Goal: Transaction & Acquisition: Purchase product/service

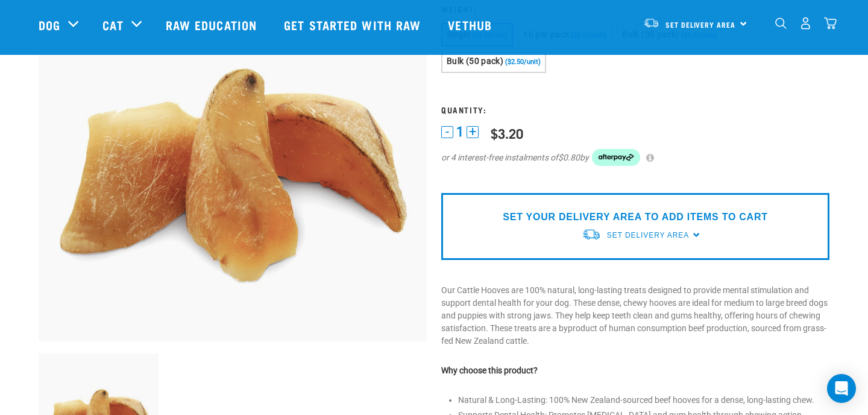
click at [779, 24] on img "dropdown navigation" at bounding box center [780, 22] width 11 height 11
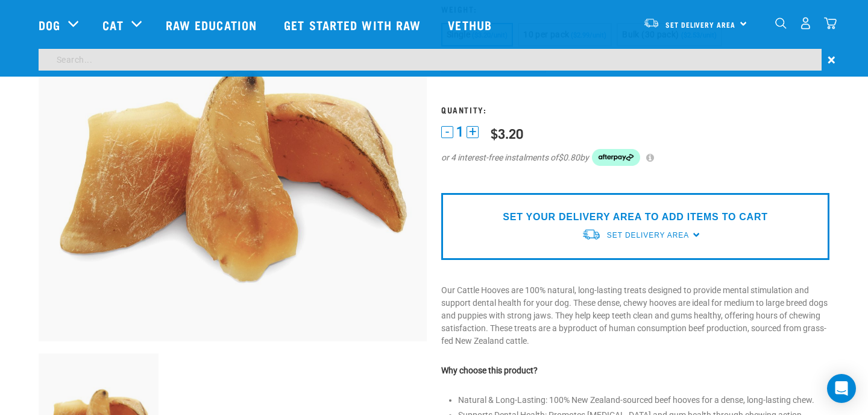
scroll to position [99, 0]
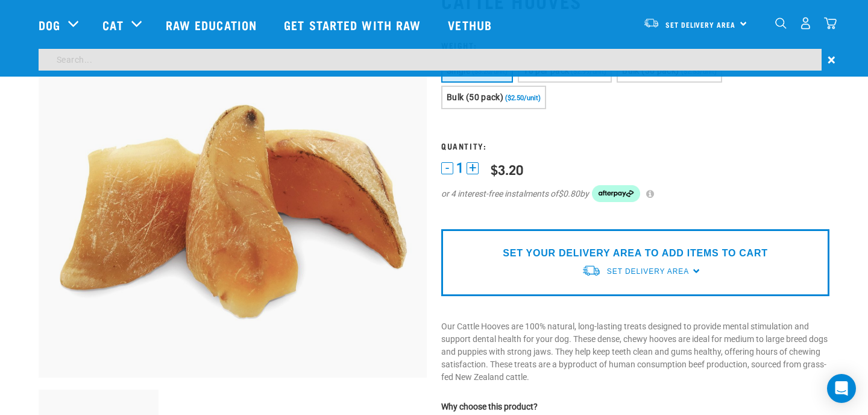
click at [576, 60] on input "search" at bounding box center [430, 60] width 783 height 22
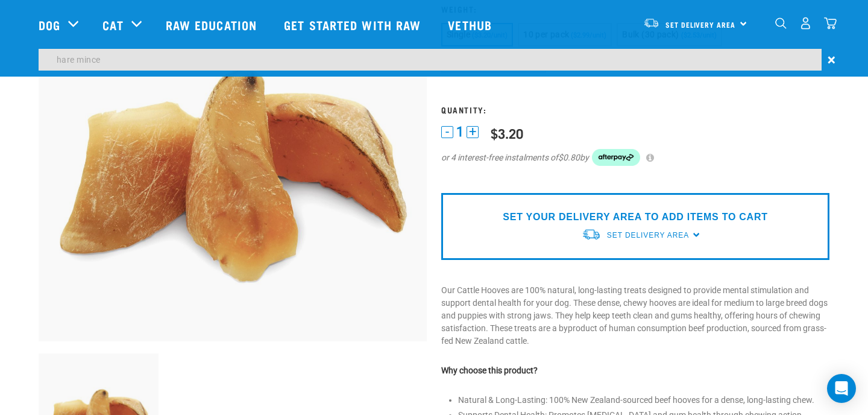
type input "hare mince"
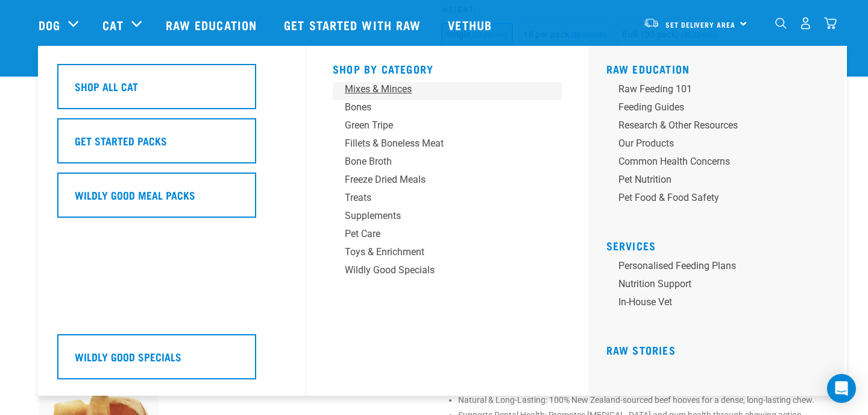
scroll to position [135, 0]
click at [373, 89] on div "Mixes & Minces" at bounding box center [439, 89] width 188 height 14
click at [397, 88] on div "Mixes & Minces" at bounding box center [439, 89] width 188 height 14
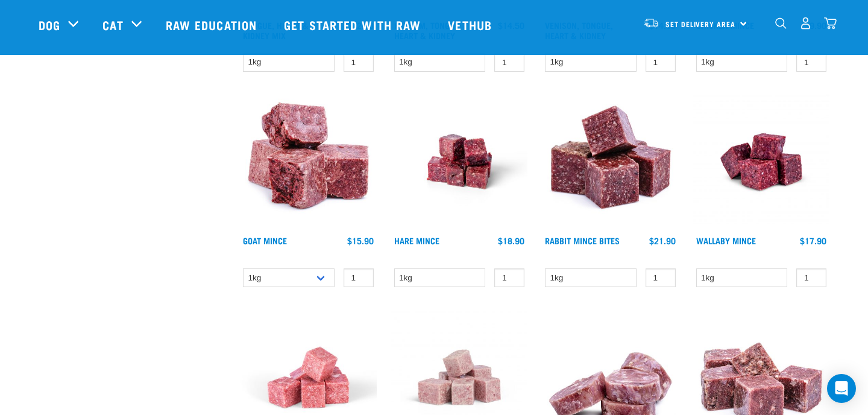
scroll to position [951, 0]
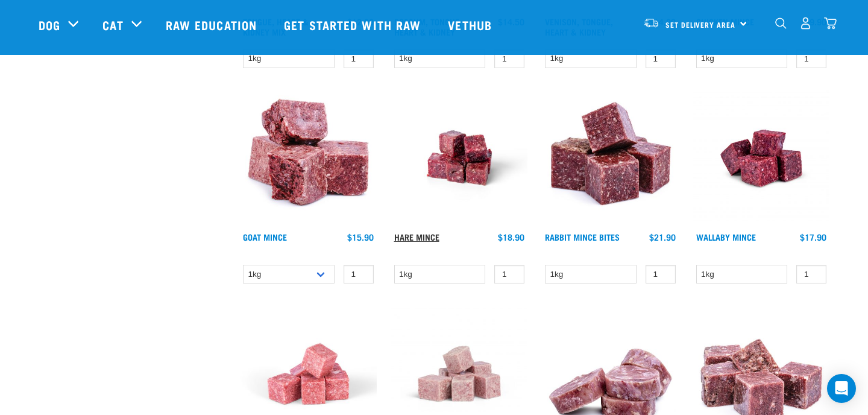
click at [420, 235] on link "Hare Mince" at bounding box center [416, 237] width 45 height 4
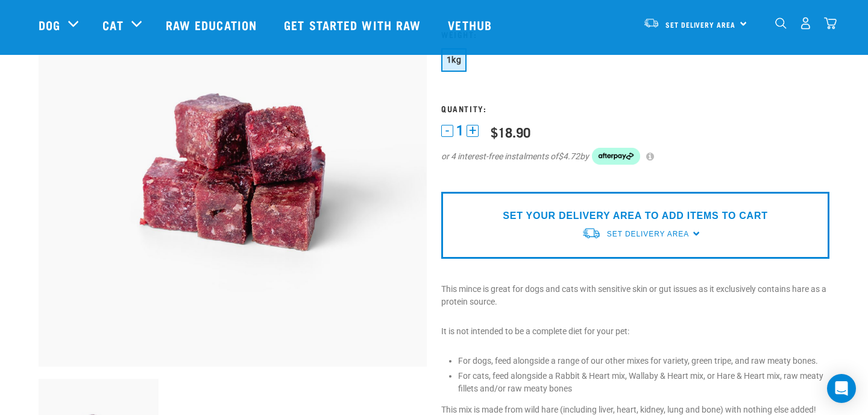
scroll to position [87, 0]
